Goal: Information Seeking & Learning: Learn about a topic

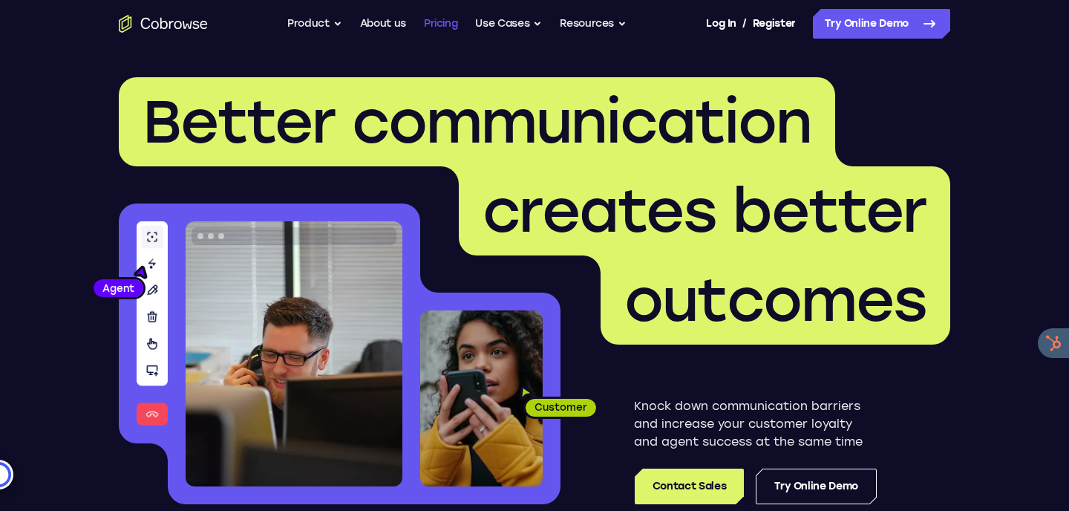
click at [449, 27] on link "Pricing" at bounding box center [441, 24] width 34 height 30
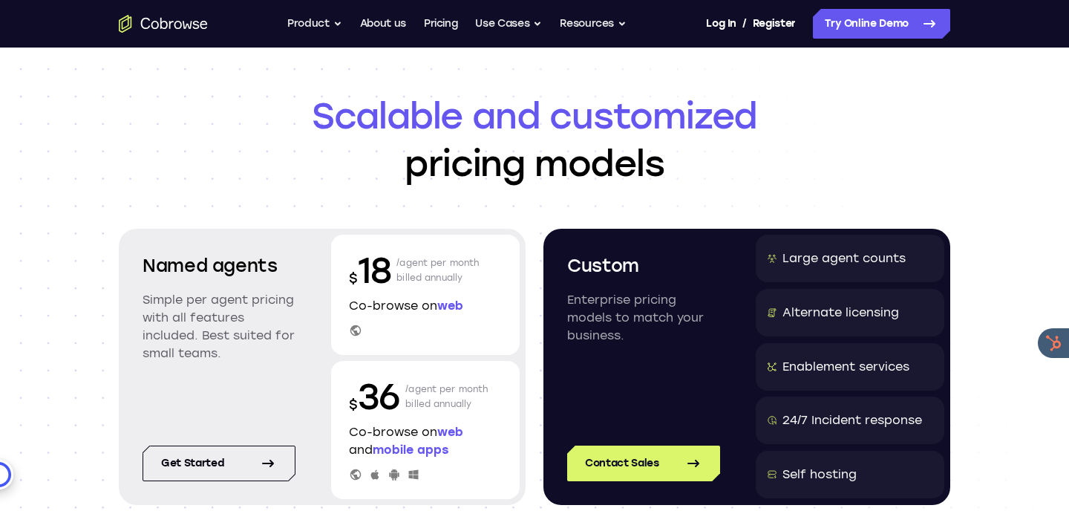
scroll to position [65, 0]
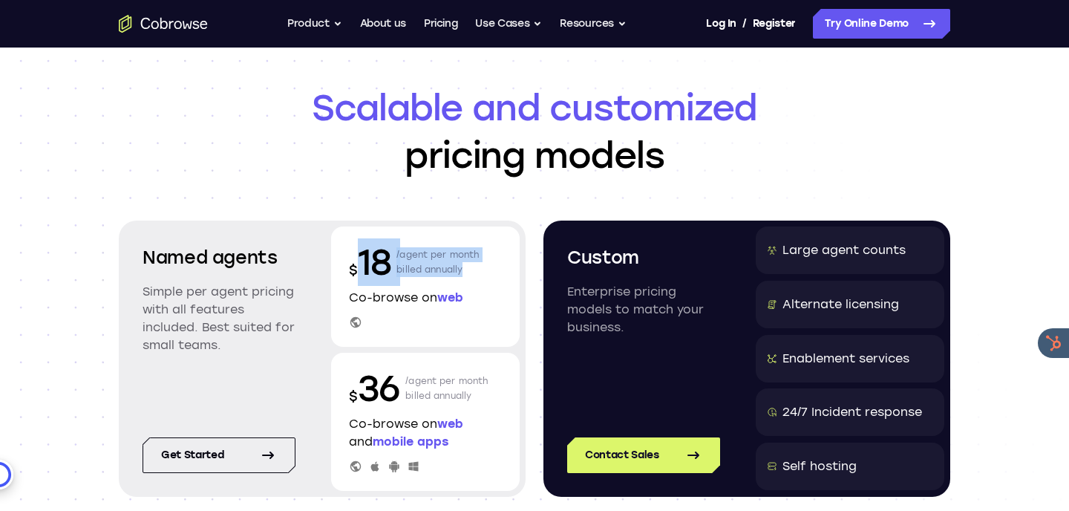
drag, startPoint x: 362, startPoint y: 225, endPoint x: 437, endPoint y: 254, distance: 81.1
click at [438, 254] on div "$ 18 /agent per month billed annually" at bounding box center [425, 262] width 153 height 48
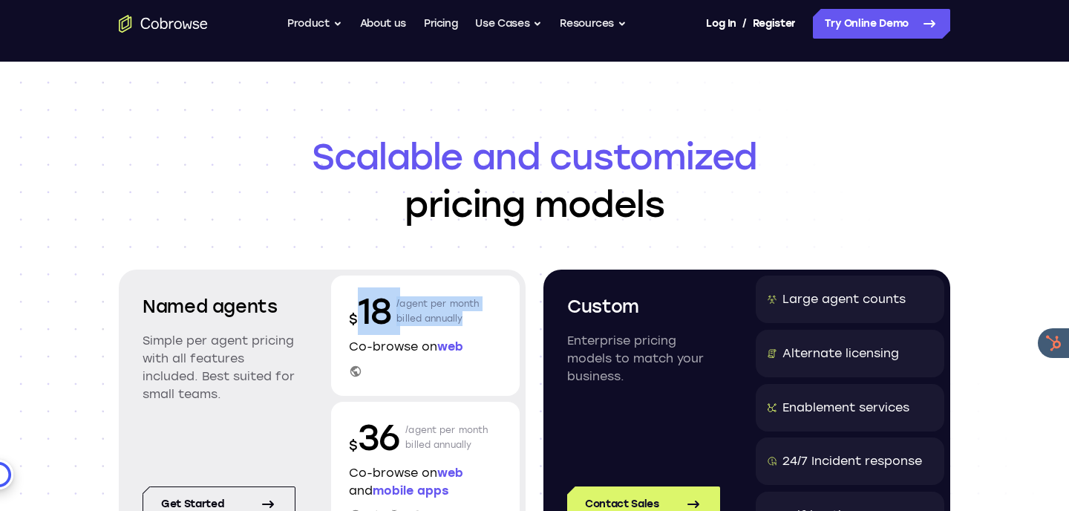
scroll to position [0, 0]
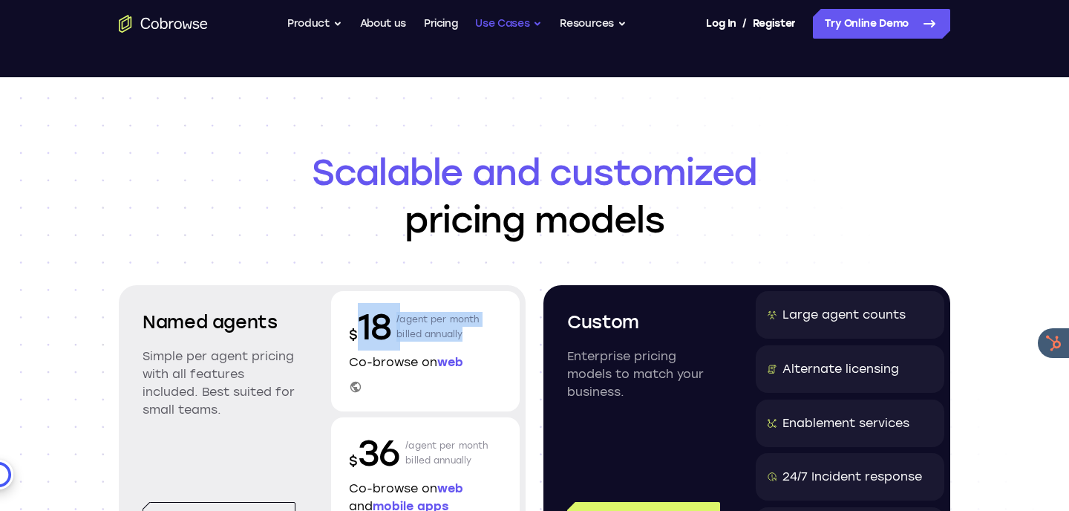
click at [504, 28] on button "Use Cases" at bounding box center [508, 24] width 67 height 30
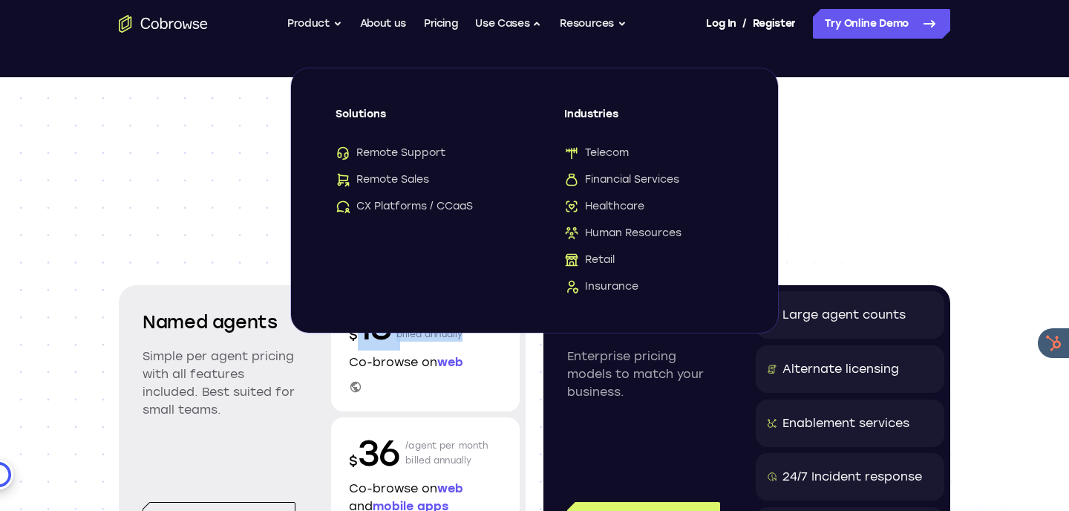
click at [331, 21] on button "Product" at bounding box center [314, 24] width 55 height 30
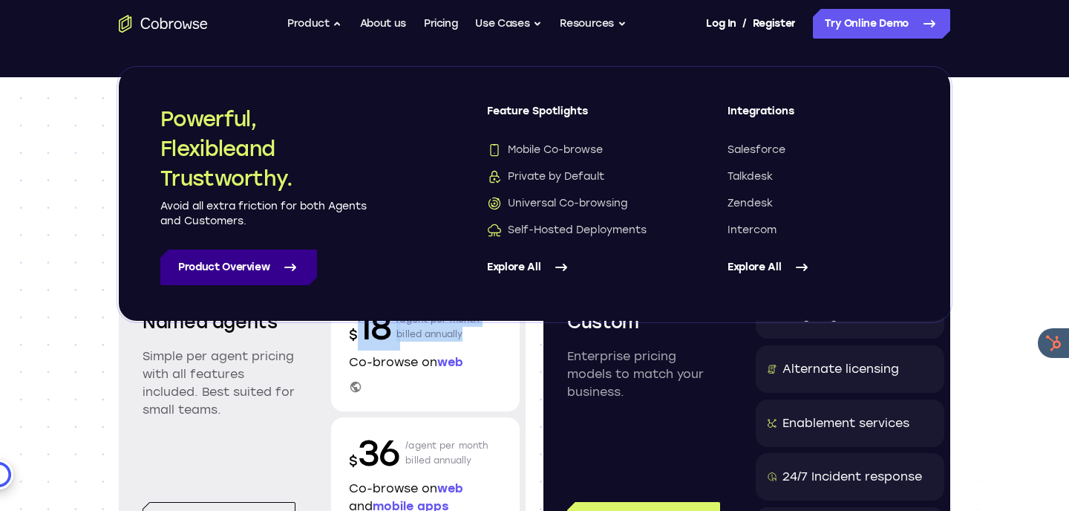
click at [227, 267] on link "Product Overview" at bounding box center [238, 267] width 157 height 36
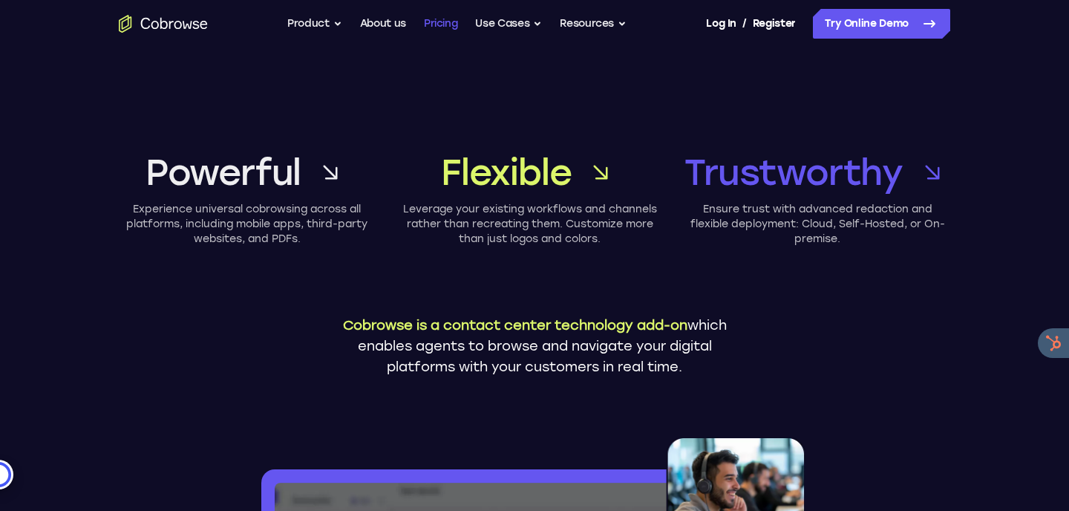
click at [453, 28] on link "Pricing" at bounding box center [441, 24] width 34 height 30
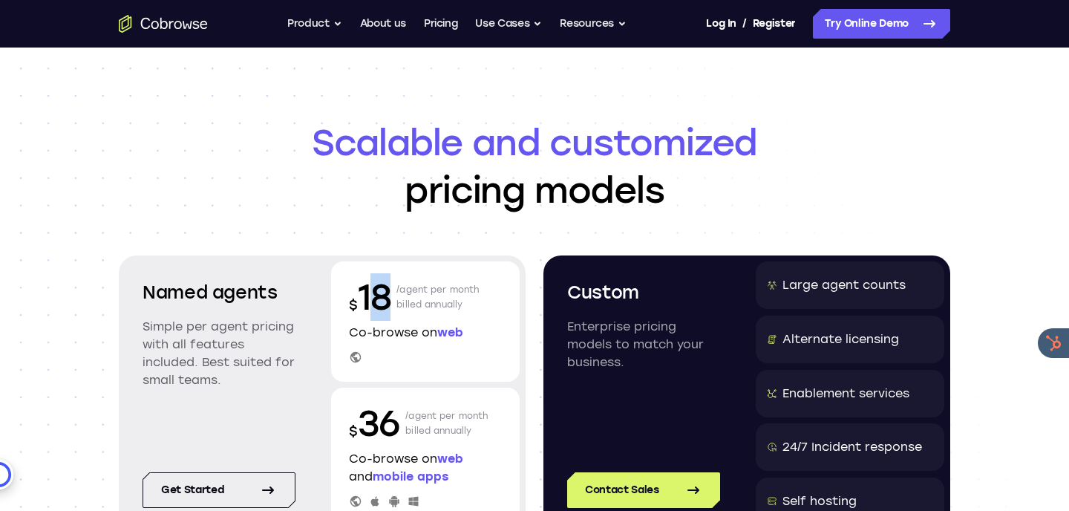
drag, startPoint x: 370, startPoint y: 296, endPoint x: 393, endPoint y: 297, distance: 23.0
click at [393, 297] on div "$ 18 /agent per month billed annually" at bounding box center [425, 297] width 153 height 48
